Goal: Transaction & Acquisition: Download file/media

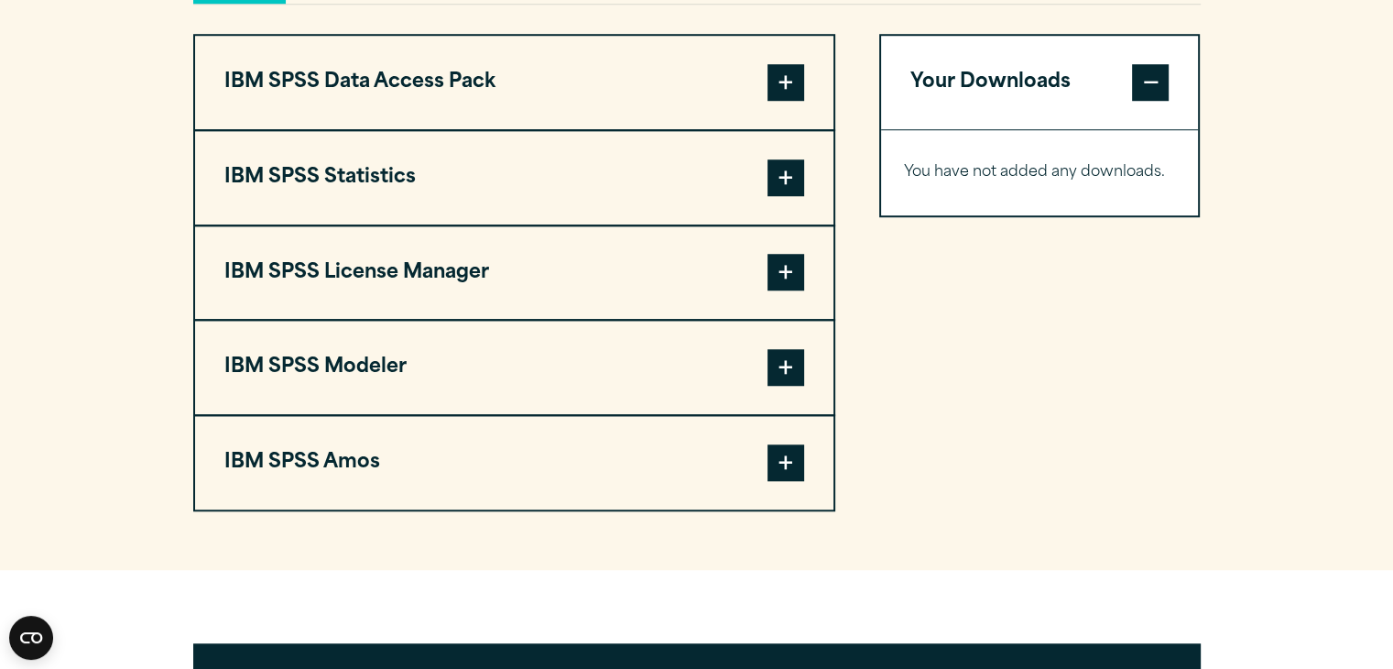
scroll to position [1429, 0]
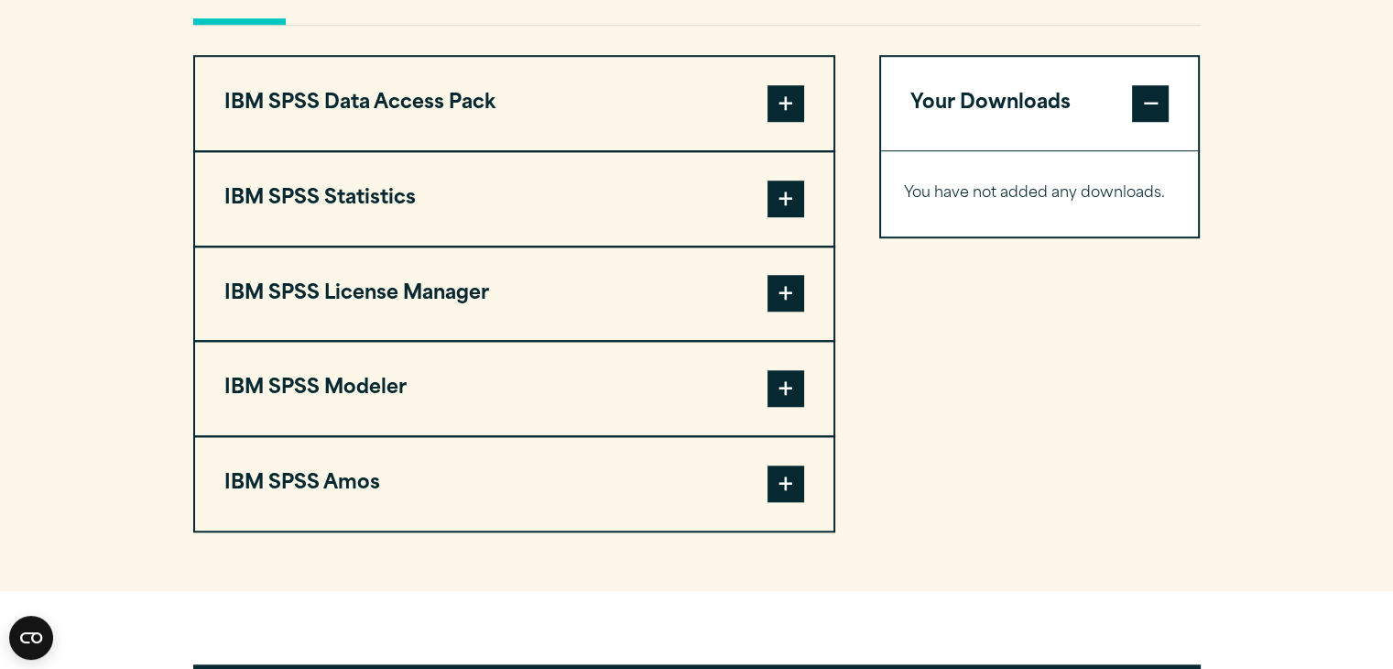
click at [792, 382] on span at bounding box center [785, 388] width 37 height 37
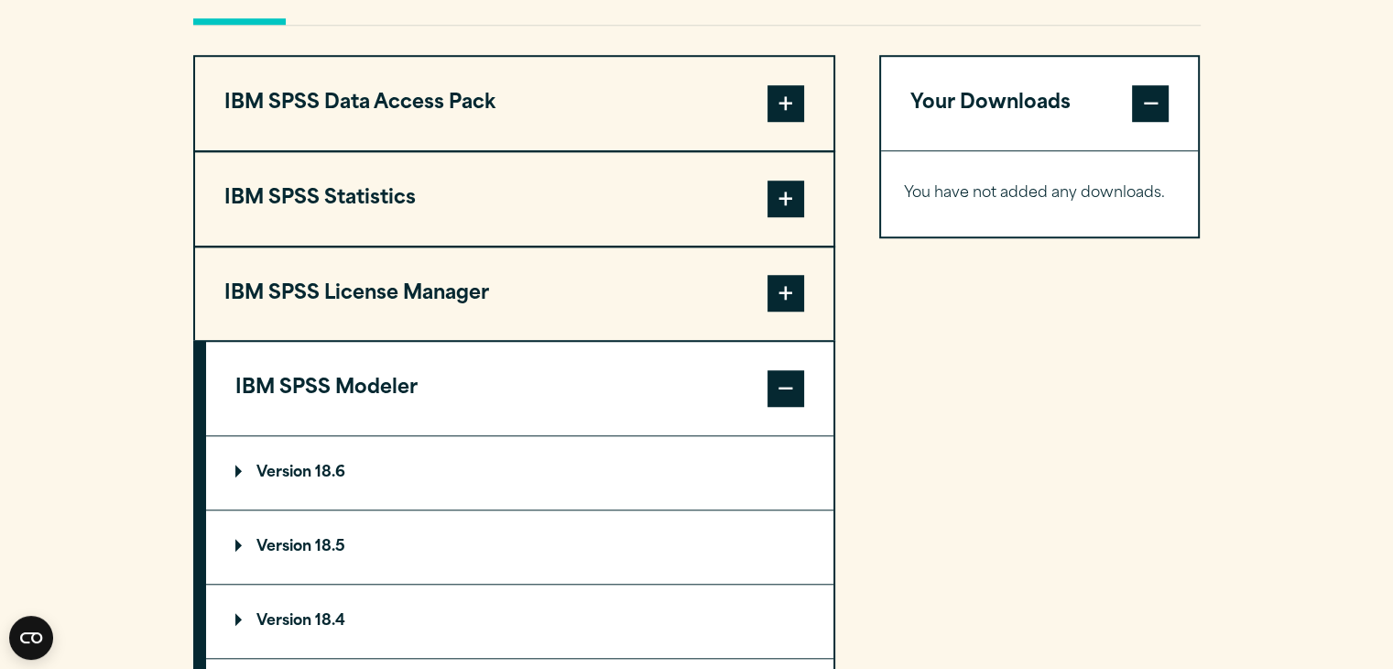
click at [313, 469] on p "Version 18.6" at bounding box center [290, 472] width 110 height 15
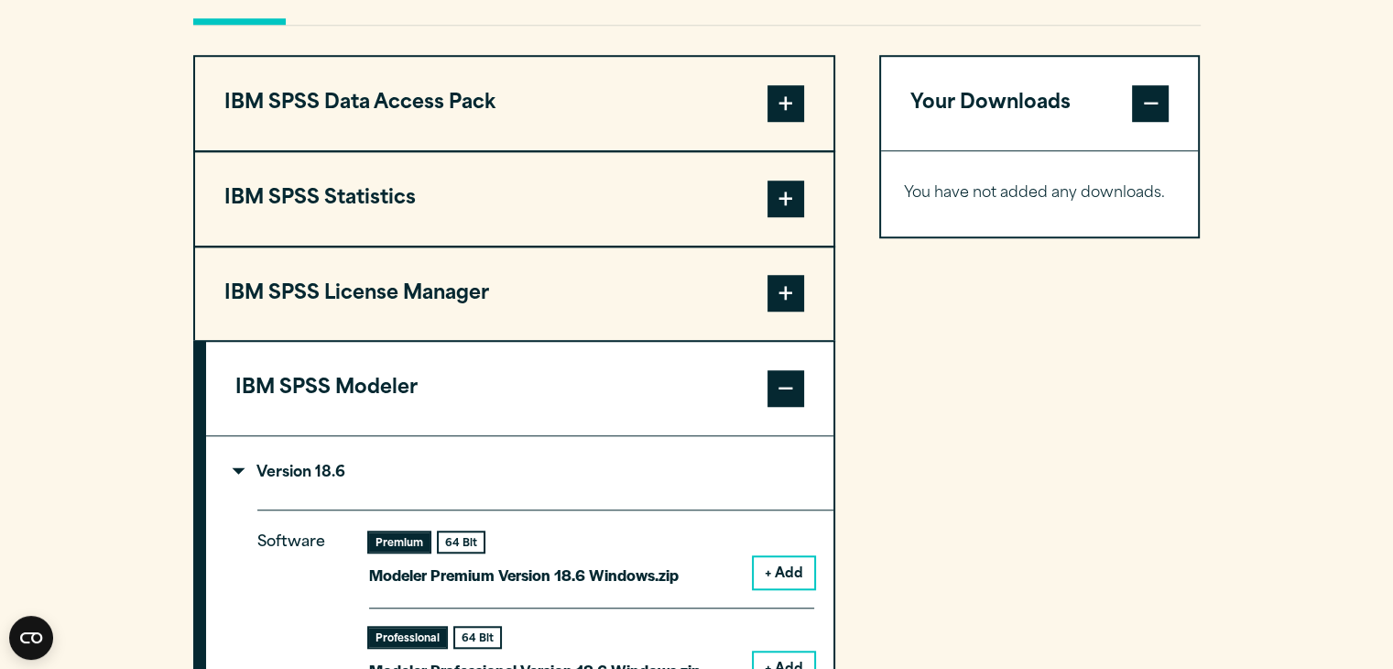
click at [120, 451] on section "Select your software downloads Use the table below to find and navigate to your…" at bounding box center [696, 483] width 1393 height 1539
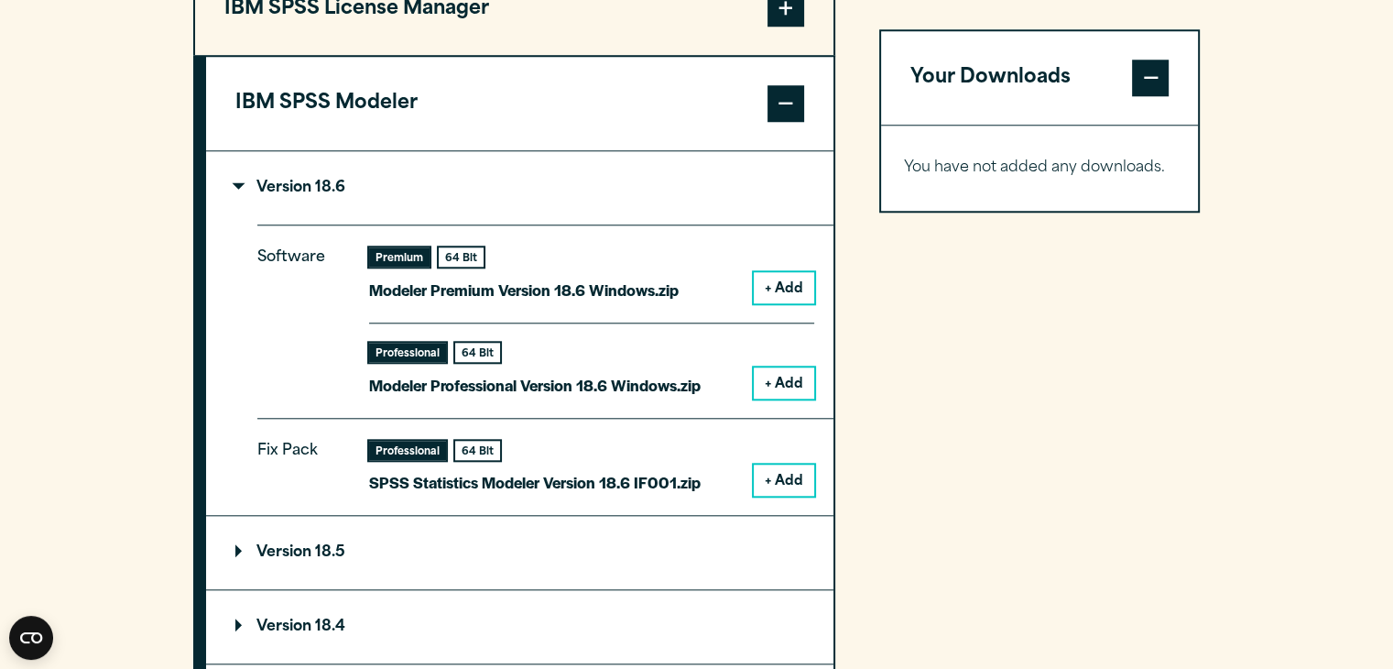
scroll to position [1722, 0]
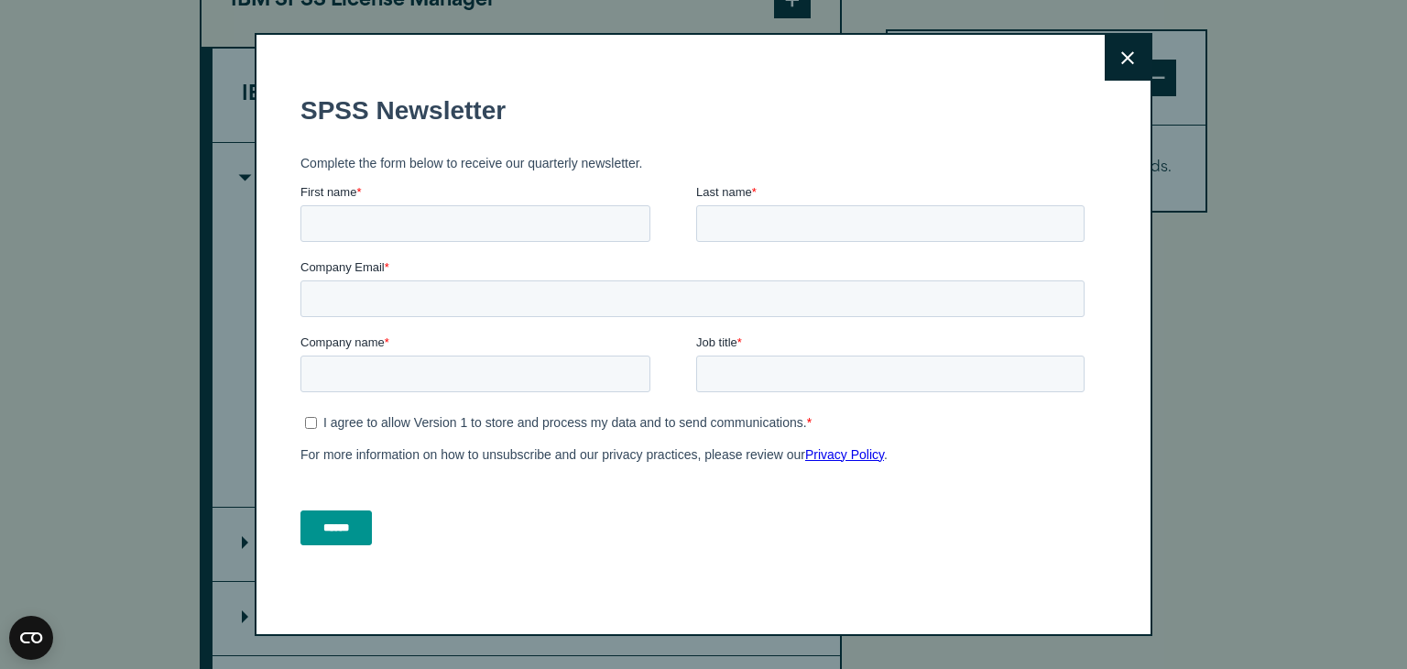
click at [1133, 55] on button "Close" at bounding box center [1128, 58] width 46 height 46
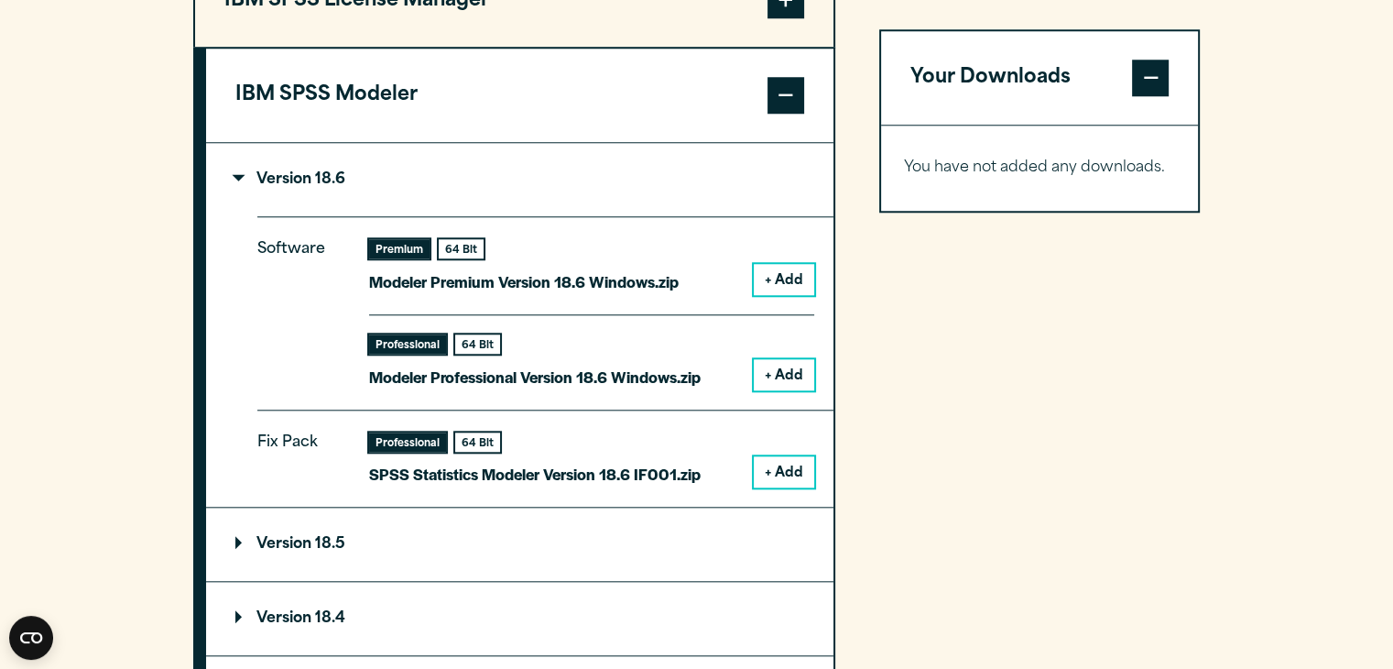
click at [778, 461] on button "+ Add" at bounding box center [784, 471] width 60 height 31
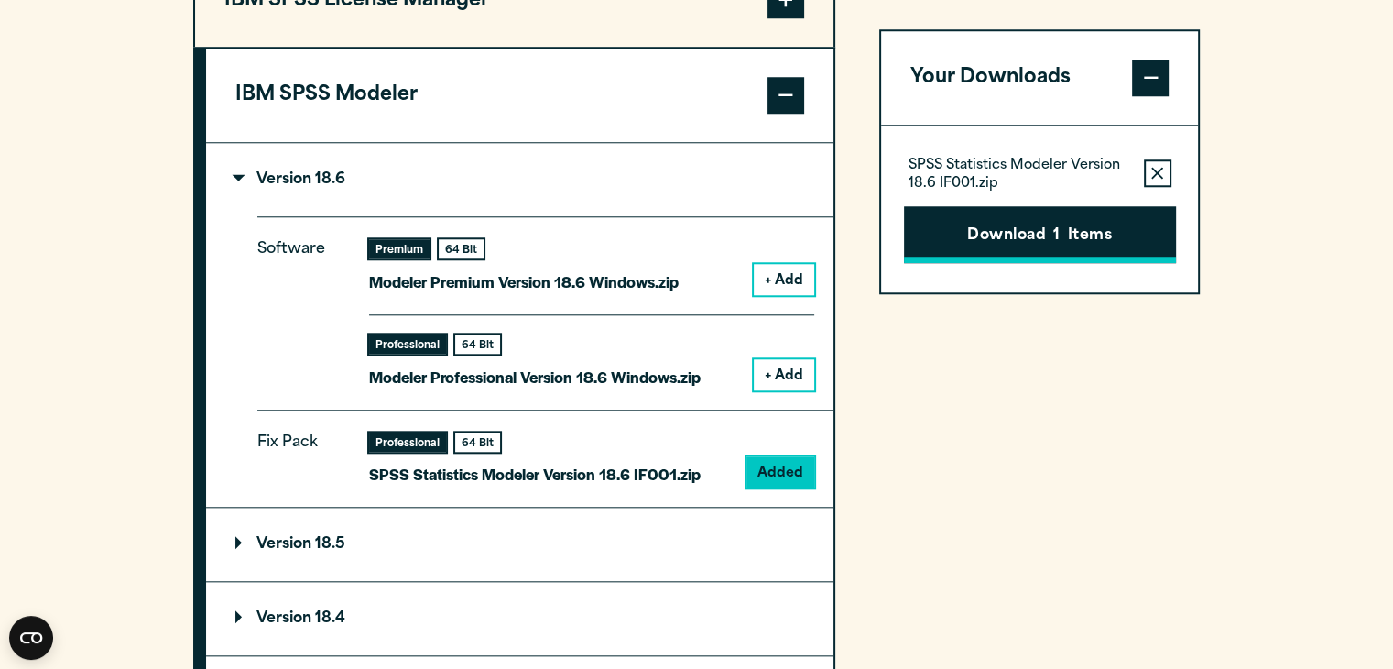
click at [986, 223] on button "Download 1 Items" at bounding box center [1040, 234] width 272 height 57
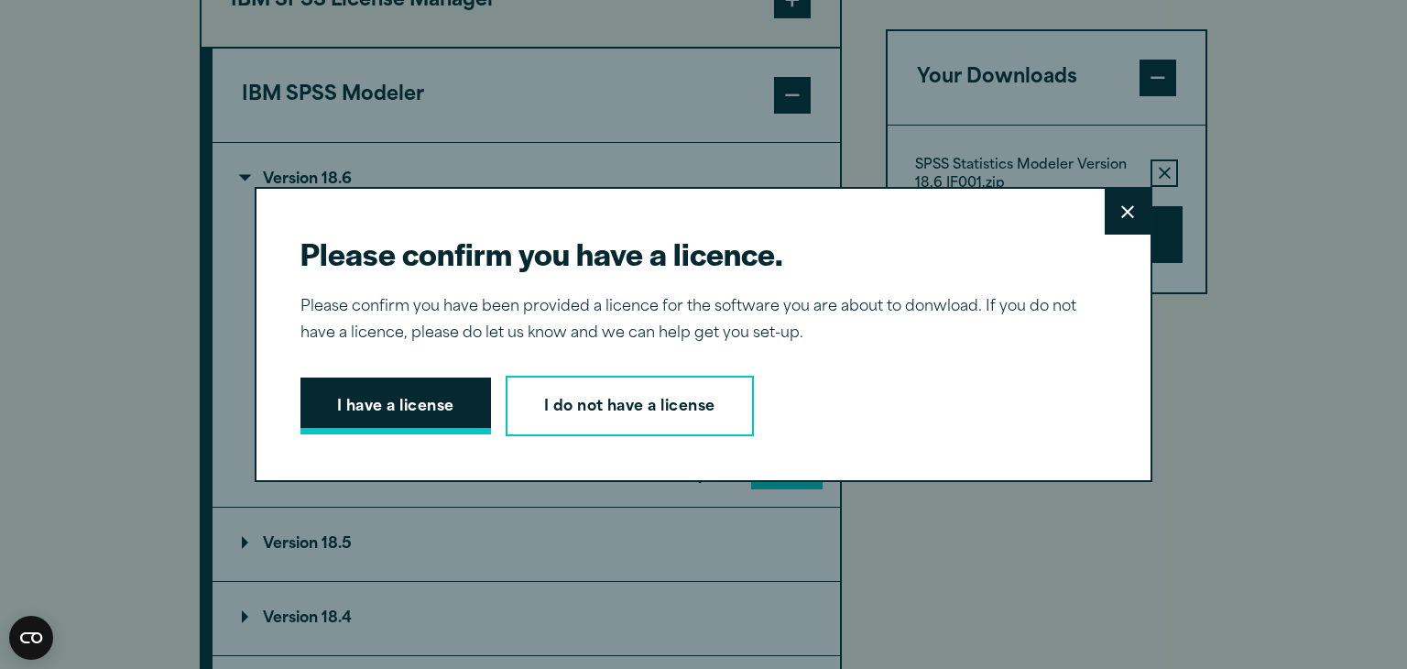
click at [410, 409] on button "I have a license" at bounding box center [395, 405] width 190 height 57
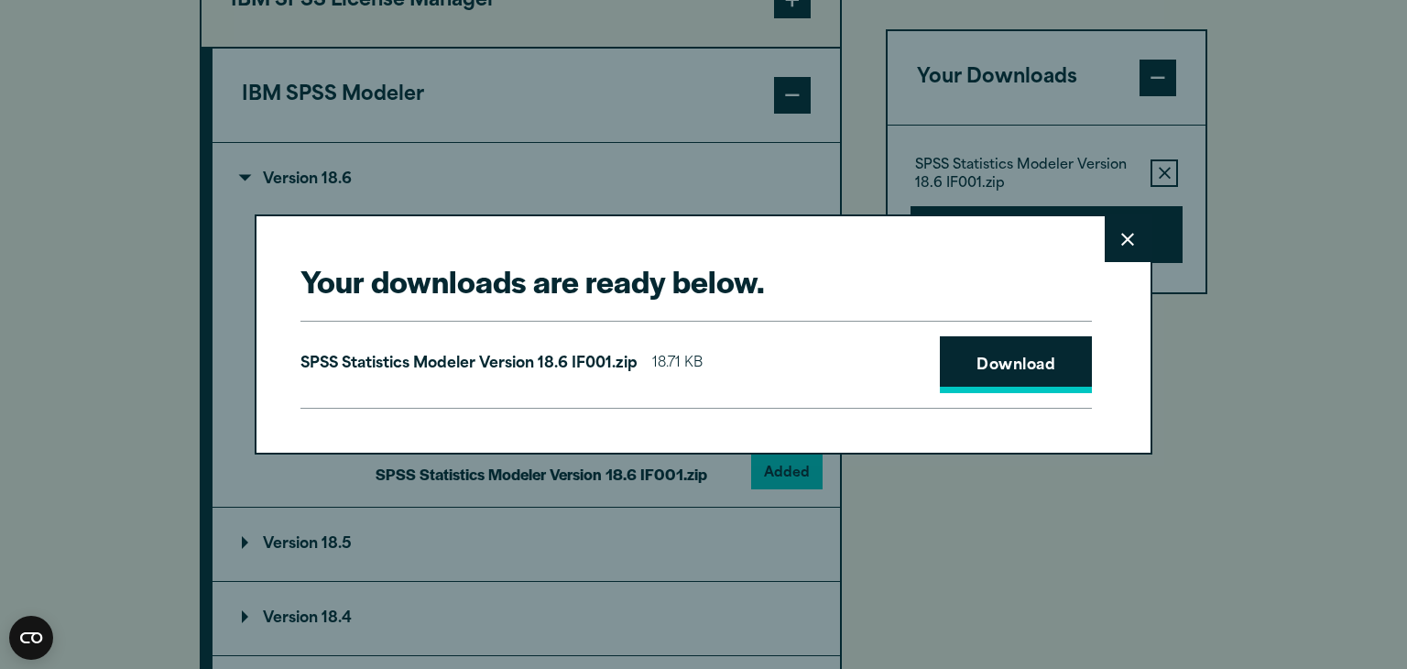
click at [963, 367] on link "Download" at bounding box center [1016, 364] width 152 height 57
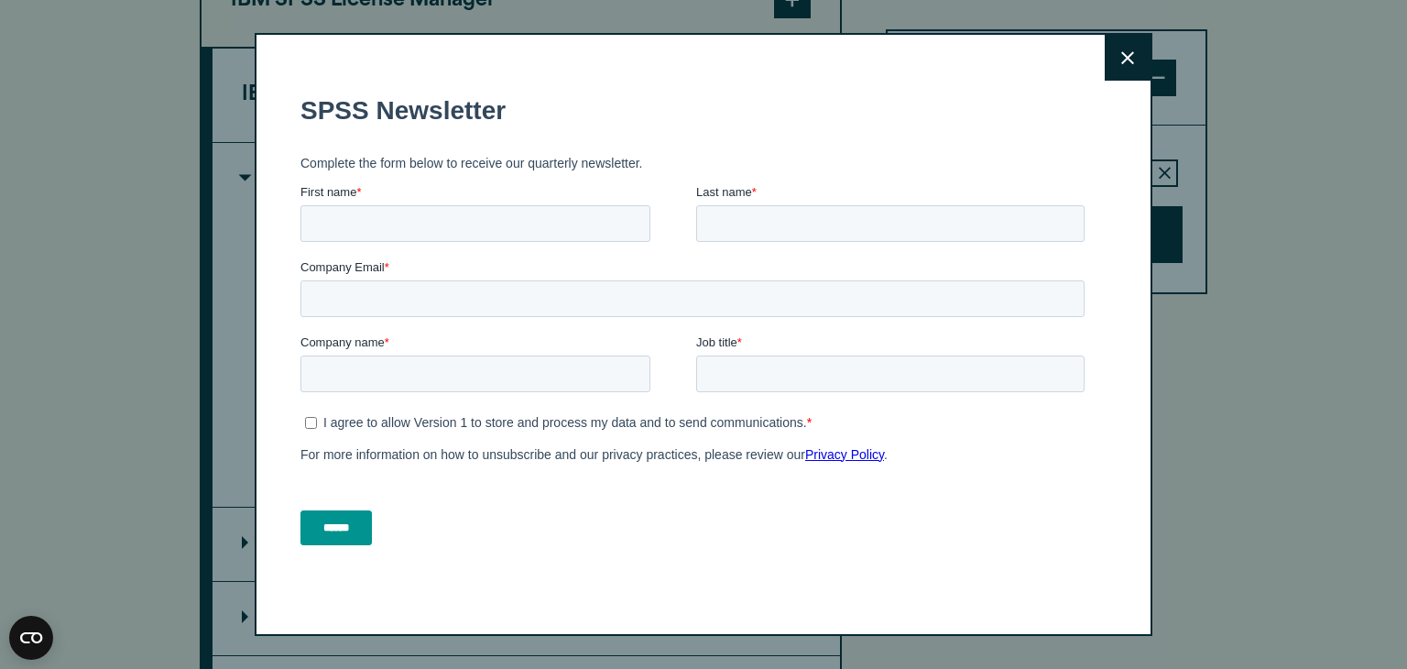
click at [1121, 48] on button "Close" at bounding box center [1128, 58] width 46 height 46
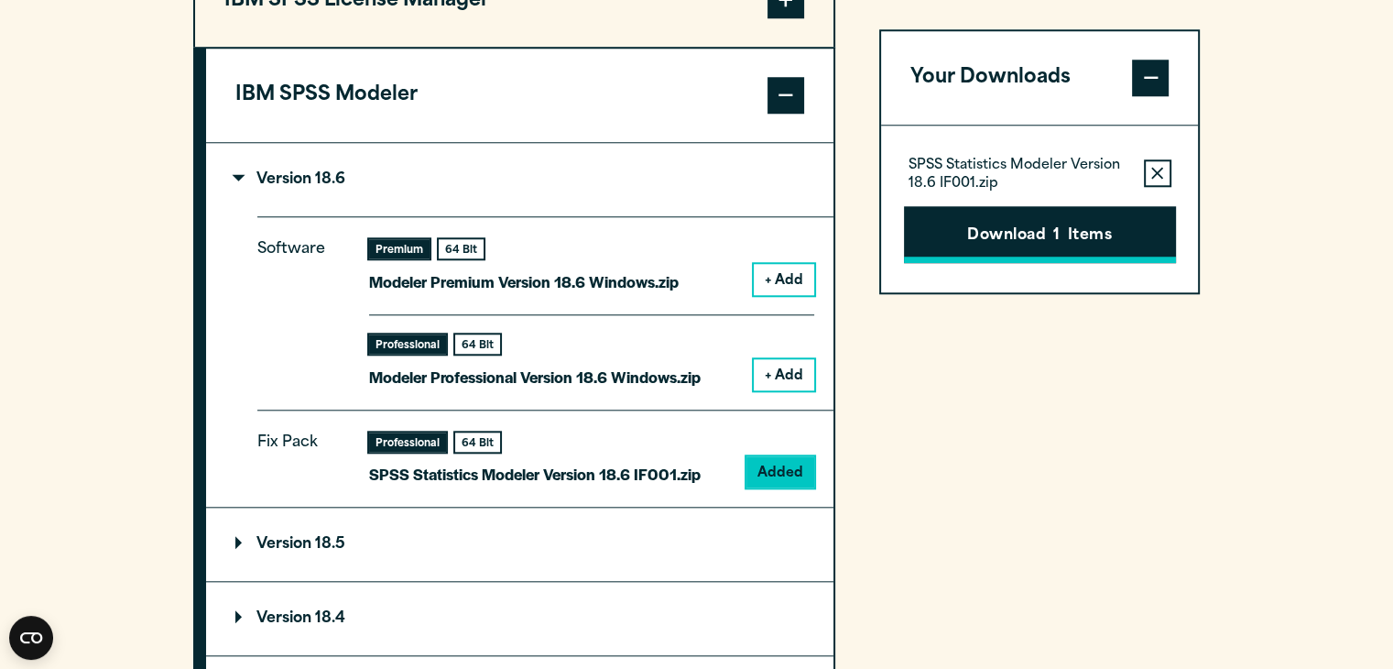
click at [1088, 237] on button "Download 1 Items" at bounding box center [1040, 234] width 272 height 57
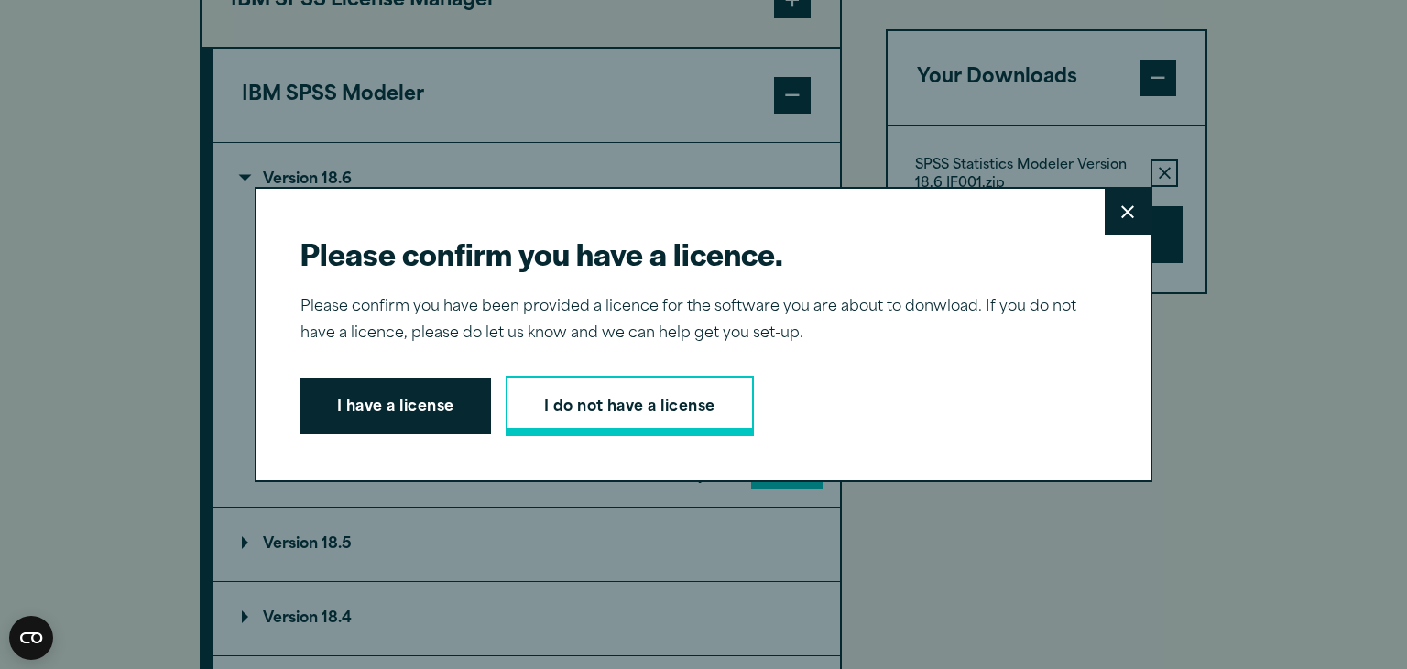
click at [576, 415] on link "I do not have a license" at bounding box center [630, 405] width 248 height 60
click at [371, 397] on button "I have a license" at bounding box center [395, 405] width 190 height 57
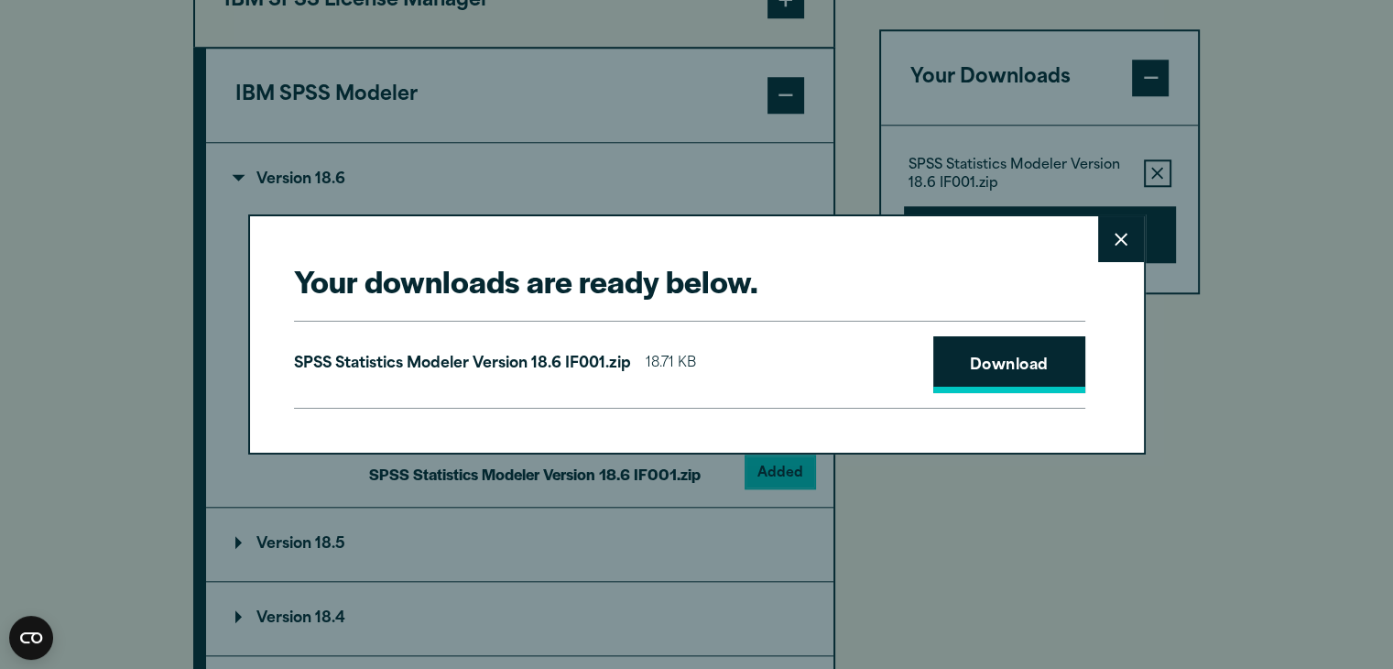
click at [983, 364] on link "Download" at bounding box center [1009, 364] width 152 height 57
click at [1126, 234] on icon at bounding box center [1121, 239] width 13 height 13
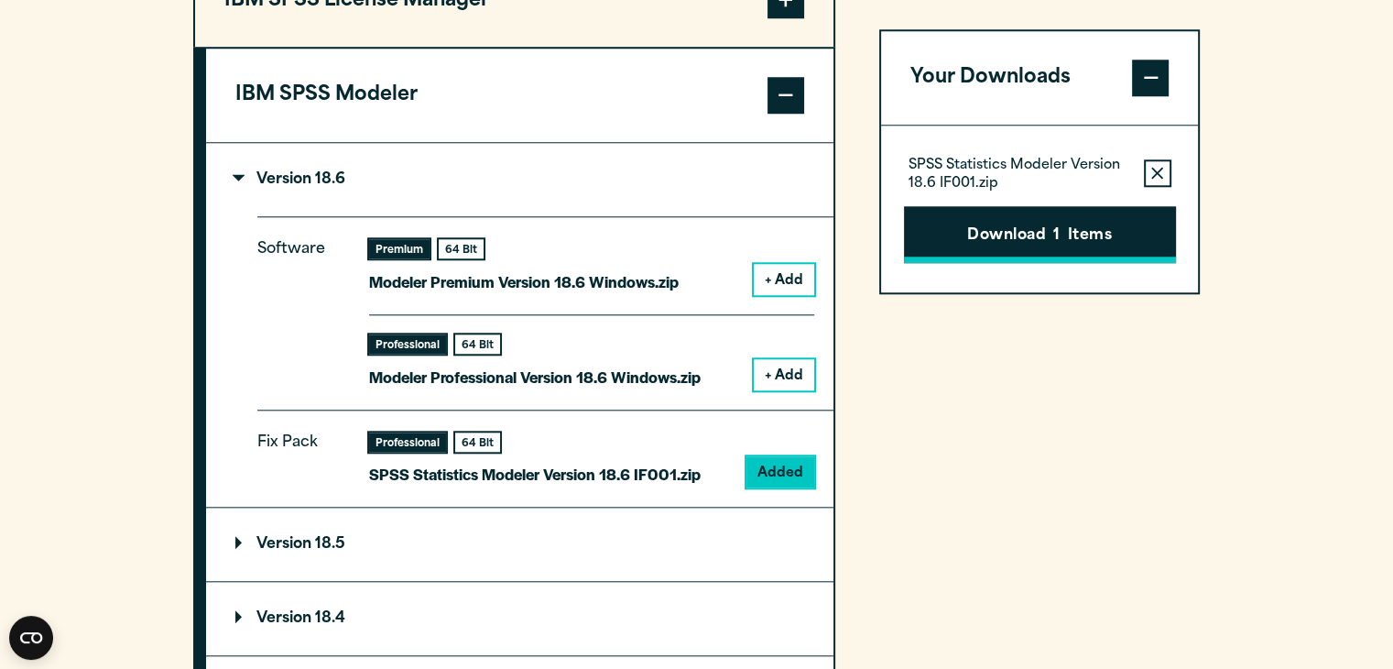
click at [1024, 226] on button "Download 1 Items" at bounding box center [1040, 234] width 272 height 57
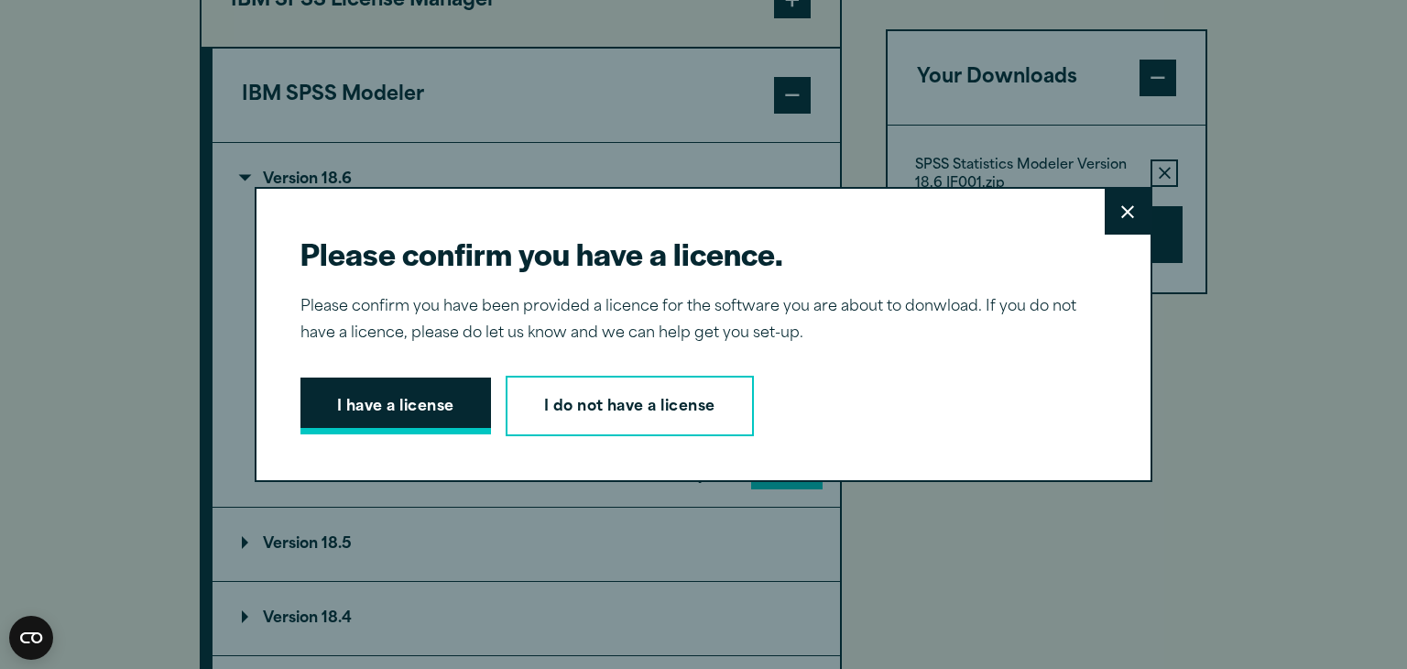
click at [388, 413] on button "I have a license" at bounding box center [395, 405] width 190 height 57
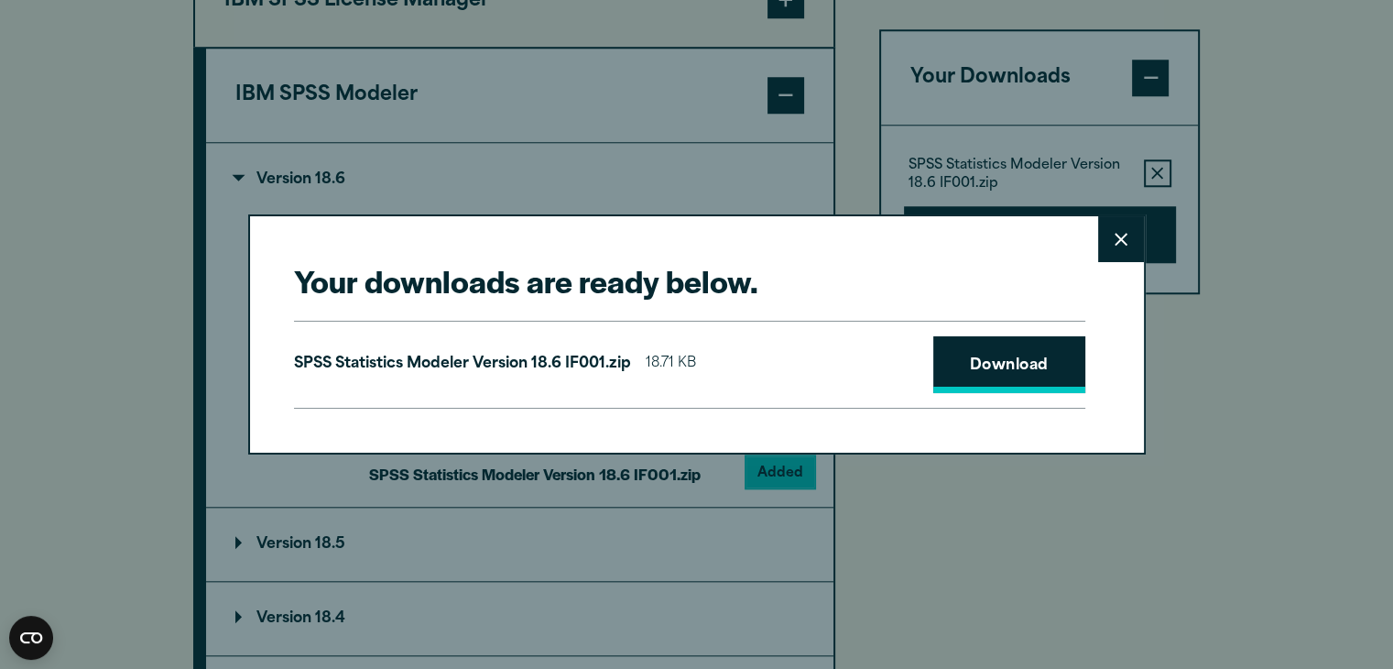
click at [1004, 367] on link "Download" at bounding box center [1009, 364] width 152 height 57
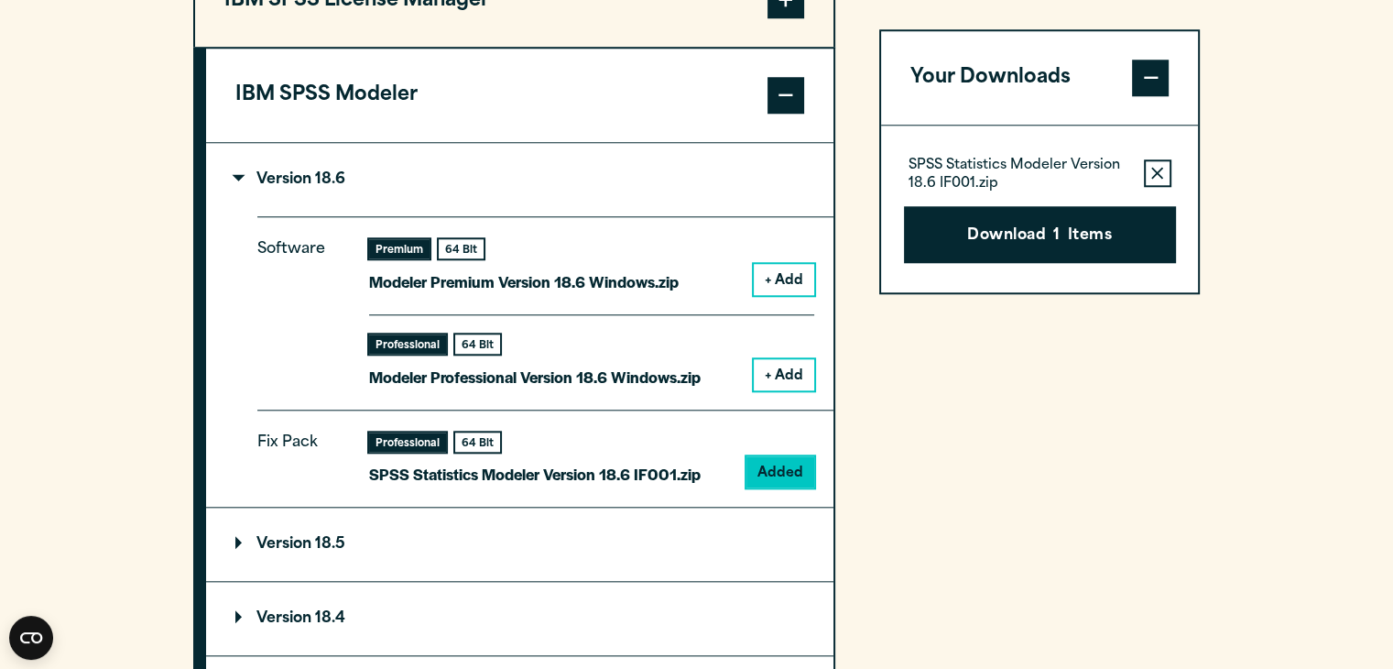
click at [1139, 24] on div "Your downloads are ready below. Close SPSS Statistics Modeler Version 18.6 IF00…" at bounding box center [696, 334] width 1393 height 669
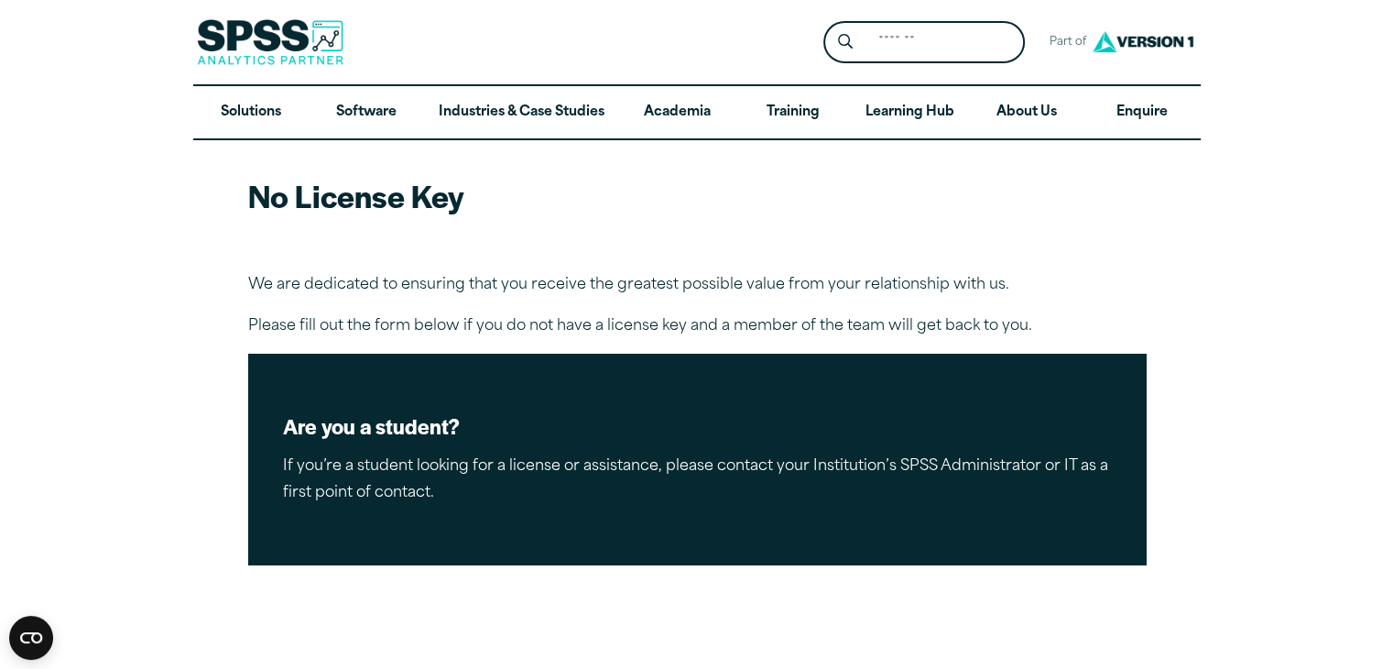
click at [144, 375] on article "No License Key We are dedicated to ensuring that you receive the greatest possi…" at bounding box center [696, 640] width 1393 height 1000
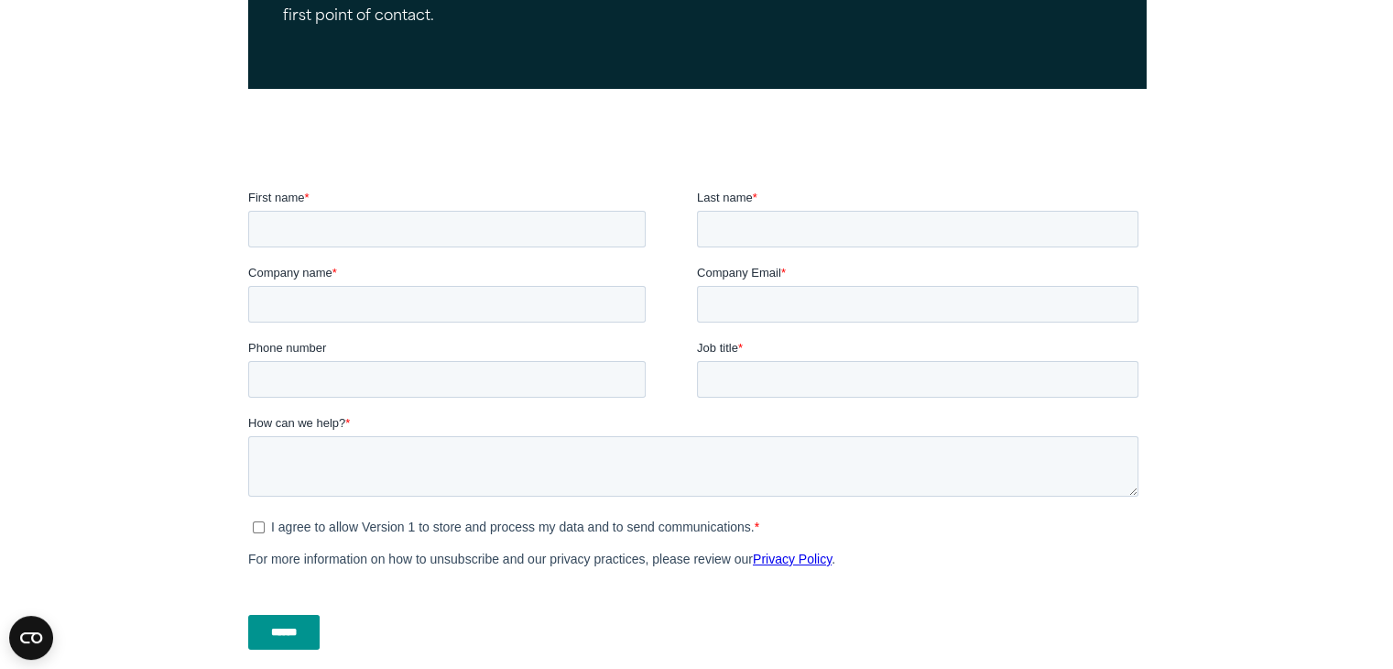
scroll to position [513, 0]
